Goal: Communication & Community: Answer question/provide support

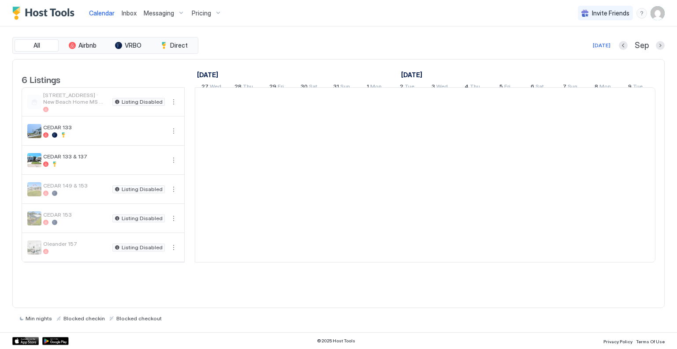
scroll to position [0, 490]
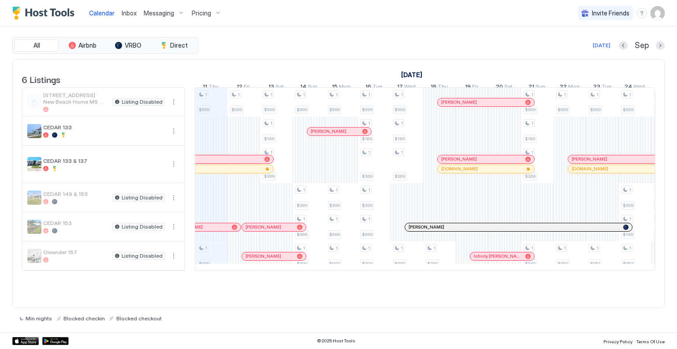
click at [164, 13] on span "Messaging" at bounding box center [159, 13] width 30 height 8
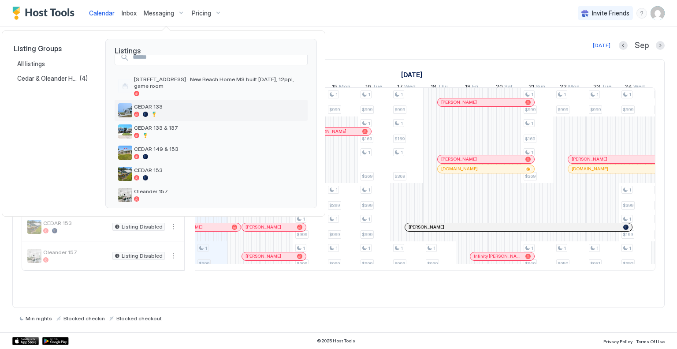
scroll to position [19, 0]
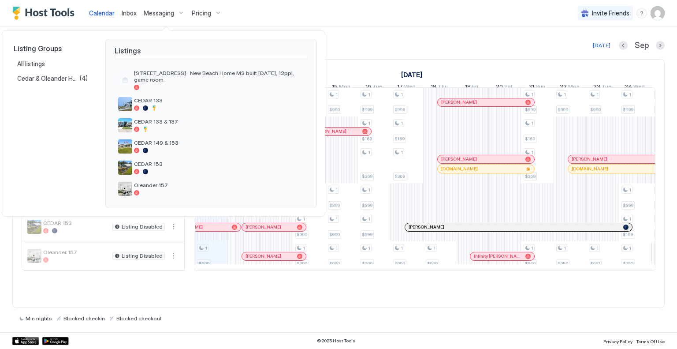
click at [162, 5] on div at bounding box center [338, 174] width 677 height 349
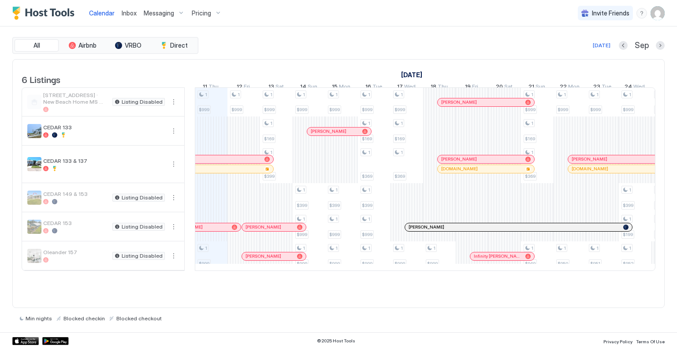
click at [122, 13] on span "Inbox" at bounding box center [129, 12] width 15 height 7
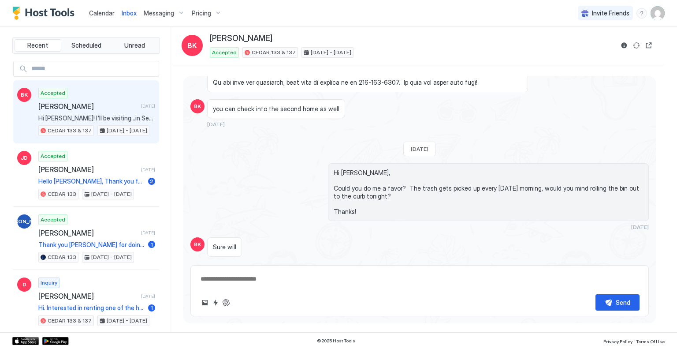
type textarea "*"
